Goal: Task Accomplishment & Management: Use online tool/utility

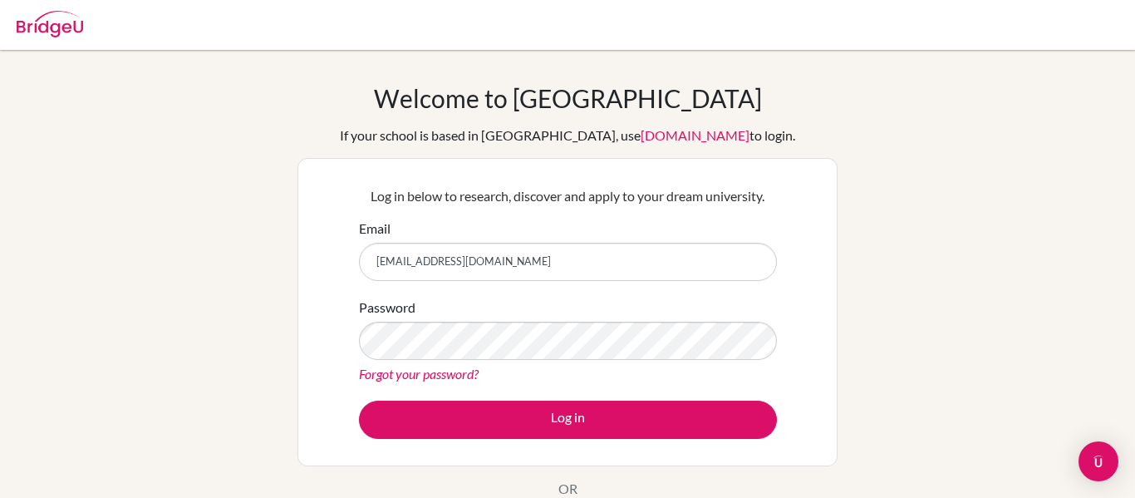
type input "[EMAIL_ADDRESS][DOMAIN_NAME]"
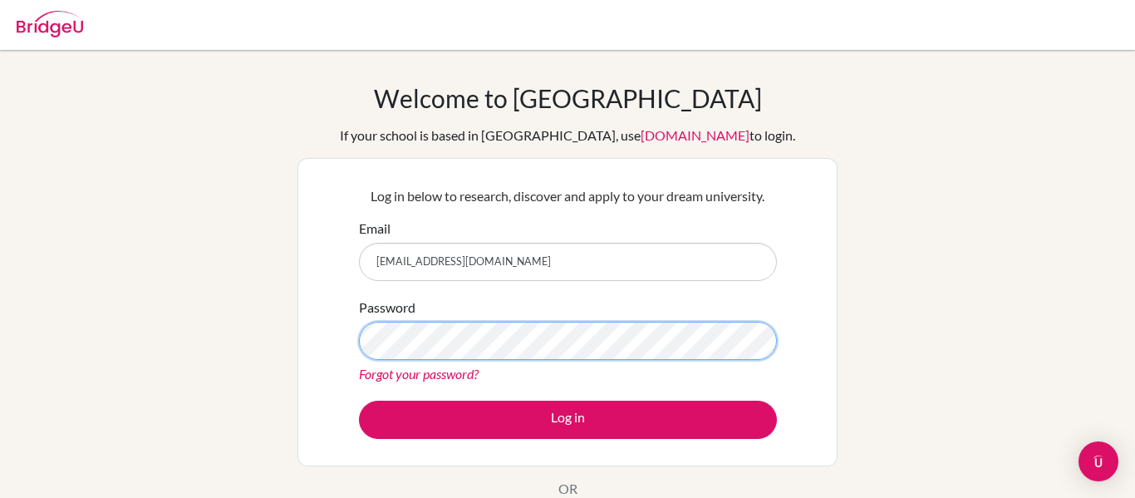
click at [359, 401] on button "Log in" at bounding box center [568, 420] width 418 height 38
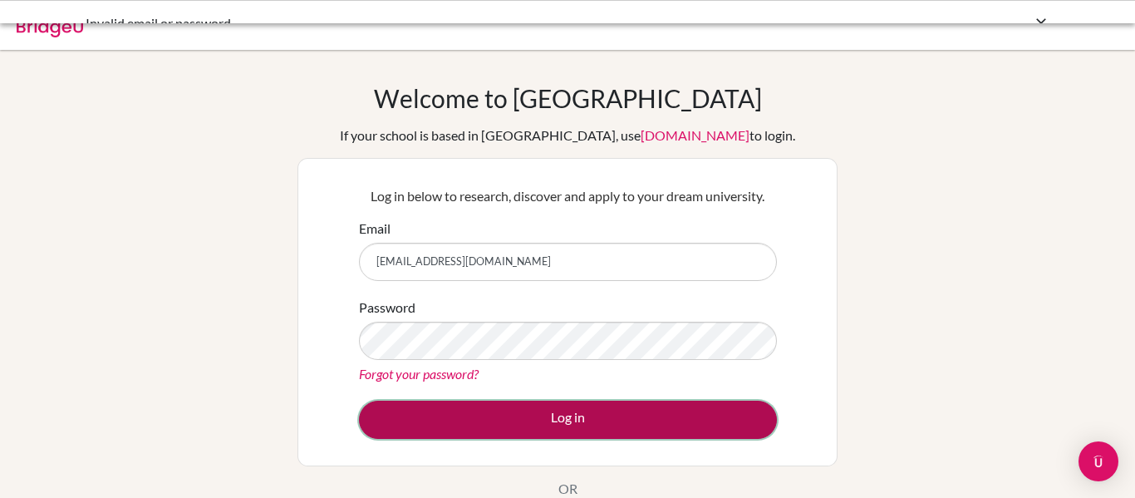
click at [612, 413] on button "Log in" at bounding box center [568, 420] width 418 height 38
